Goal: Communication & Community: Participate in discussion

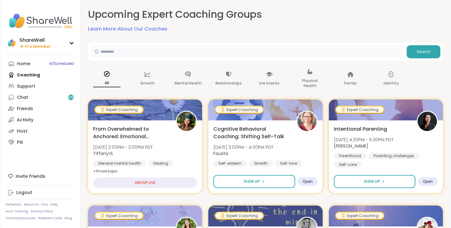
click at [242, 51] on input "text" at bounding box center [246, 51] width 313 height 12
click at [54, 84] on link "Support" at bounding box center [41, 86] width 70 height 11
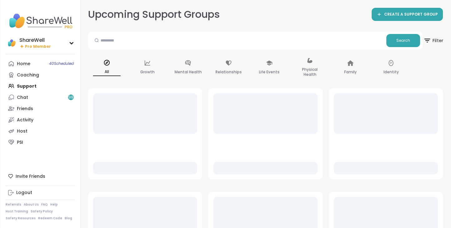
click at [432, 39] on span "Filter" at bounding box center [433, 41] width 20 height 16
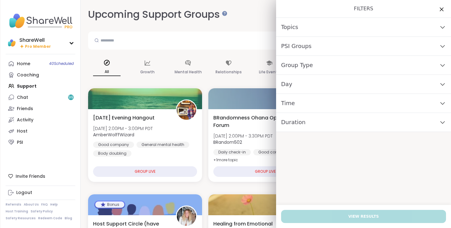
click at [354, 102] on div "Time" at bounding box center [363, 103] width 175 height 19
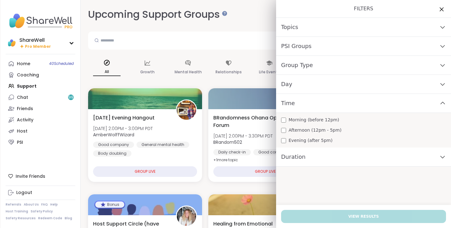
click at [441, 8] on icon at bounding box center [441, 9] width 8 height 8
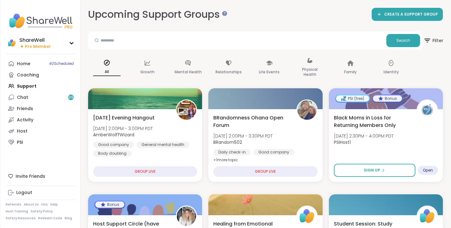
click at [433, 39] on span "Filter" at bounding box center [433, 41] width 20 height 16
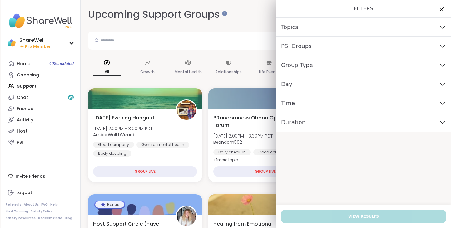
click at [328, 105] on div "Time" at bounding box center [363, 103] width 175 height 19
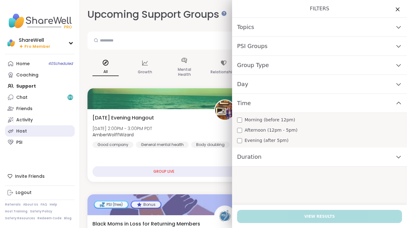
click at [36, 130] on link "Host" at bounding box center [40, 130] width 70 height 11
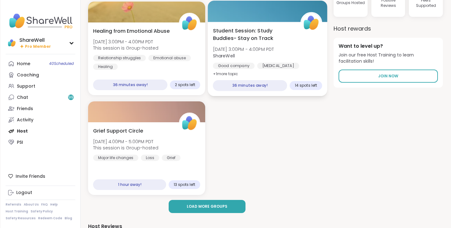
scroll to position [63, 0]
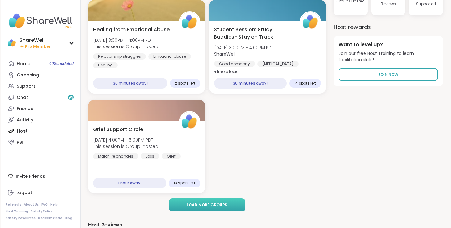
click at [219, 203] on span "Load more groups" at bounding box center [207, 205] width 41 height 6
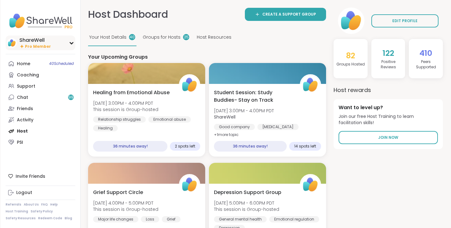
scroll to position [0, 0]
click at [35, 84] on link "Support" at bounding box center [41, 86] width 70 height 11
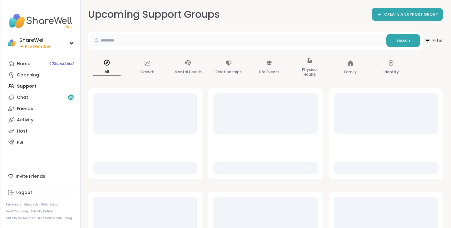
click at [139, 44] on input "text" at bounding box center [236, 40] width 293 height 12
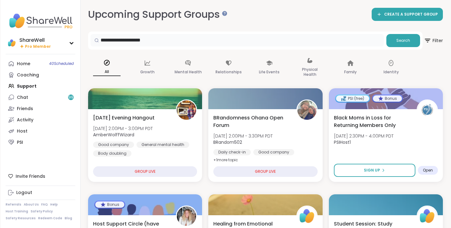
type input "**********"
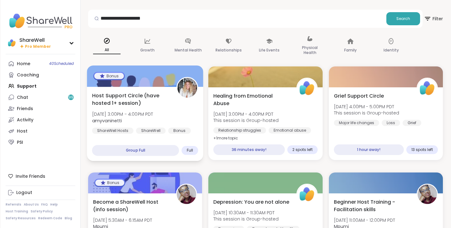
click at [155, 92] on span "Host Support Circle (have hosted 1+ session)" at bounding box center [130, 99] width 77 height 15
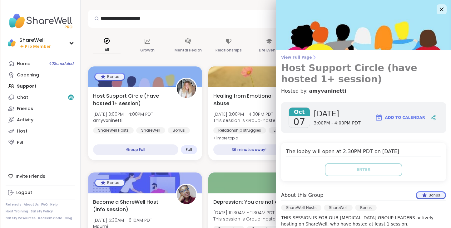
click at [293, 58] on span "View Full Page" at bounding box center [363, 57] width 165 height 5
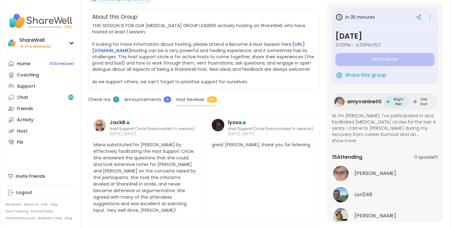
scroll to position [47, 0]
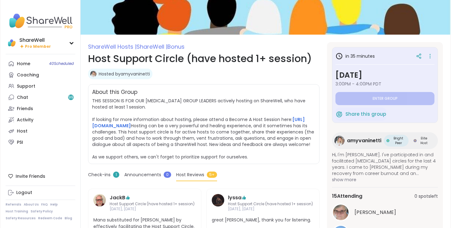
click at [146, 72] on link "Hosted by [PERSON_NAME]" at bounding box center [124, 74] width 51 height 6
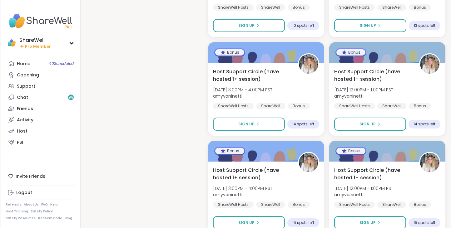
scroll to position [566, 0]
